Goal: Find specific page/section: Find specific page/section

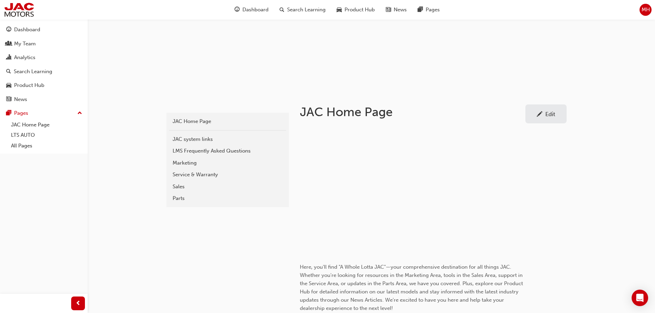
scroll to position [69, 0]
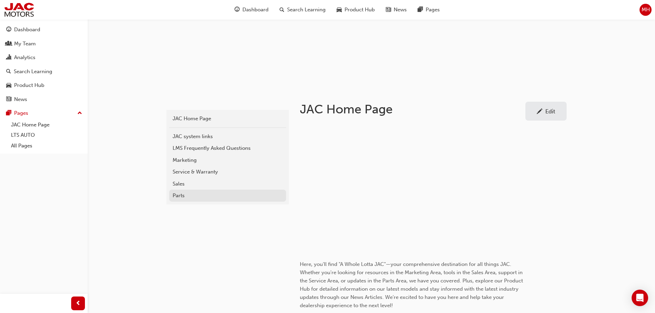
click at [182, 194] on div "Parts" at bounding box center [228, 196] width 110 height 8
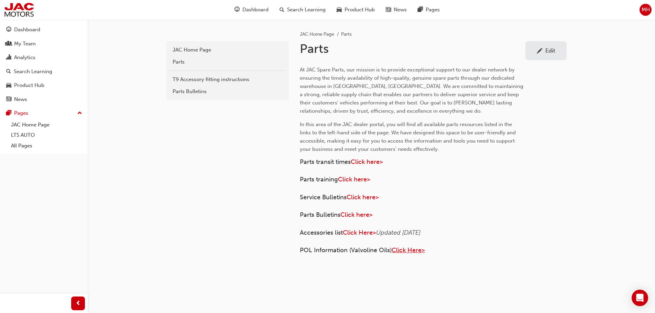
click at [411, 251] on span "Click Here>" at bounding box center [407, 250] width 33 height 8
